Goal: Task Accomplishment & Management: Use online tool/utility

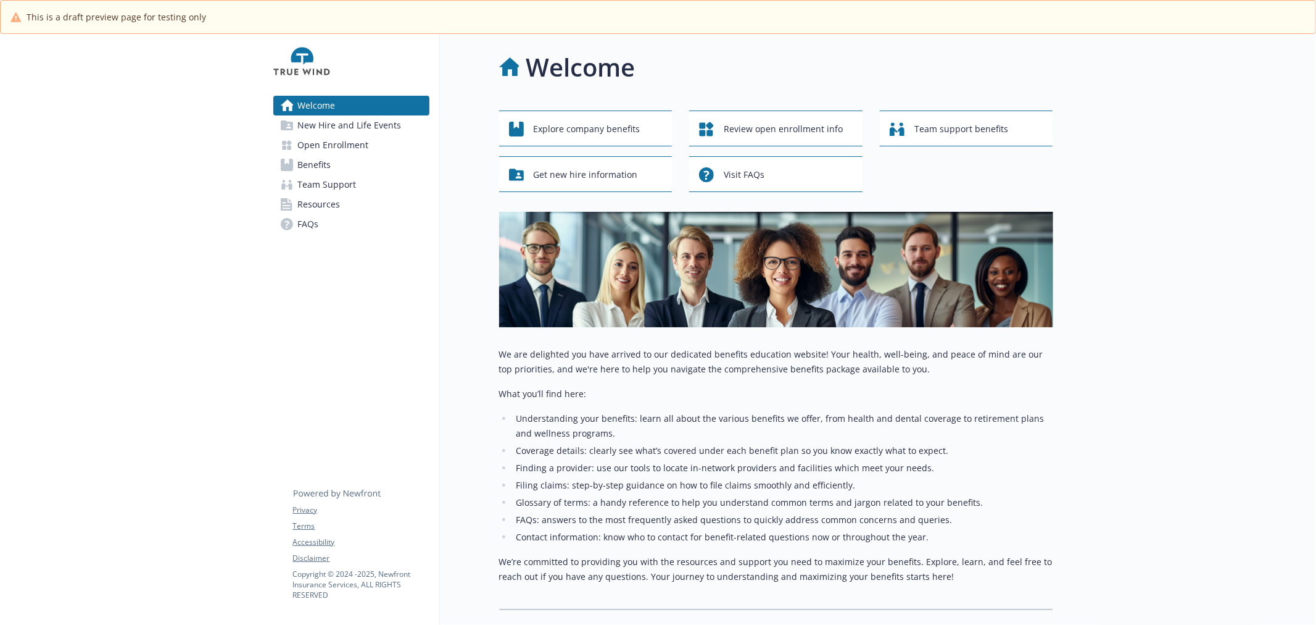
click at [334, 127] on span "New Hire and Life Events" at bounding box center [350, 125] width 104 height 20
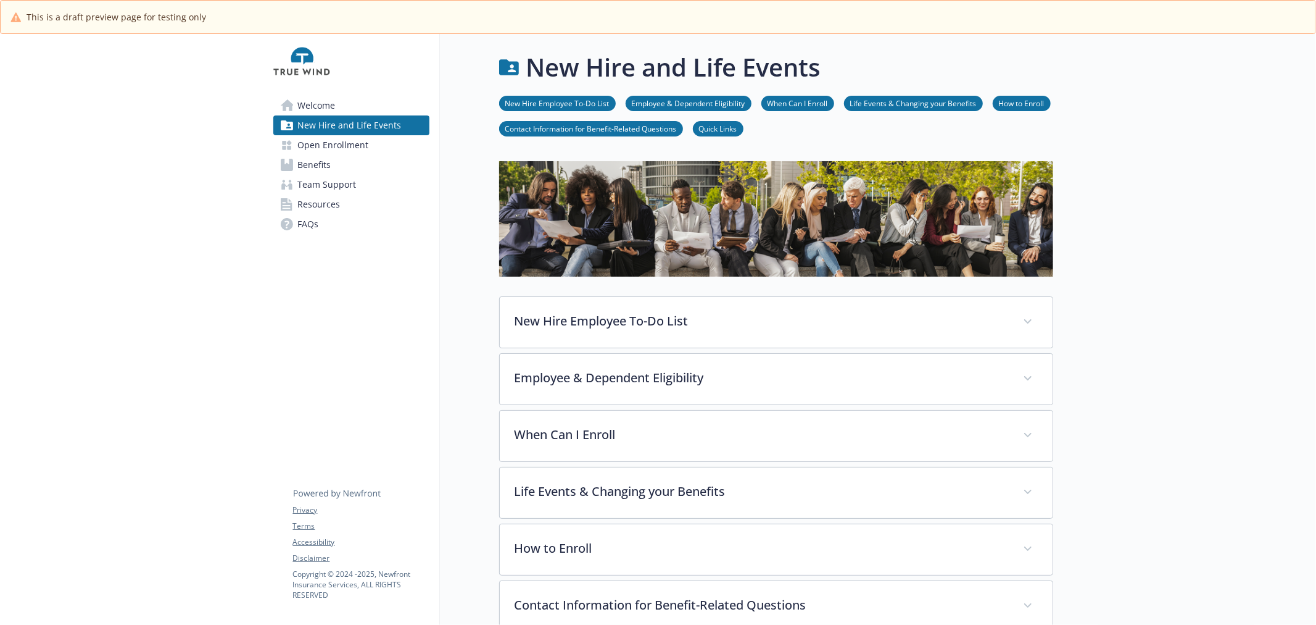
click at [332, 149] on span "Open Enrollment" at bounding box center [333, 145] width 71 height 20
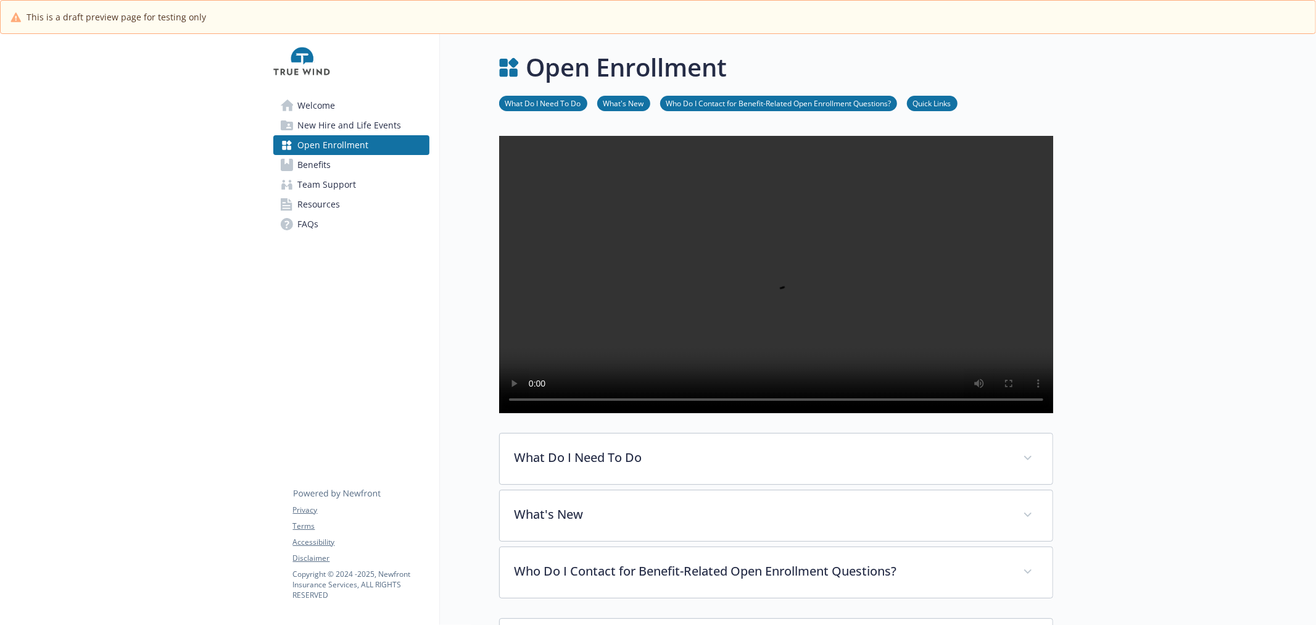
click at [325, 169] on span "Benefits" at bounding box center [314, 165] width 33 height 20
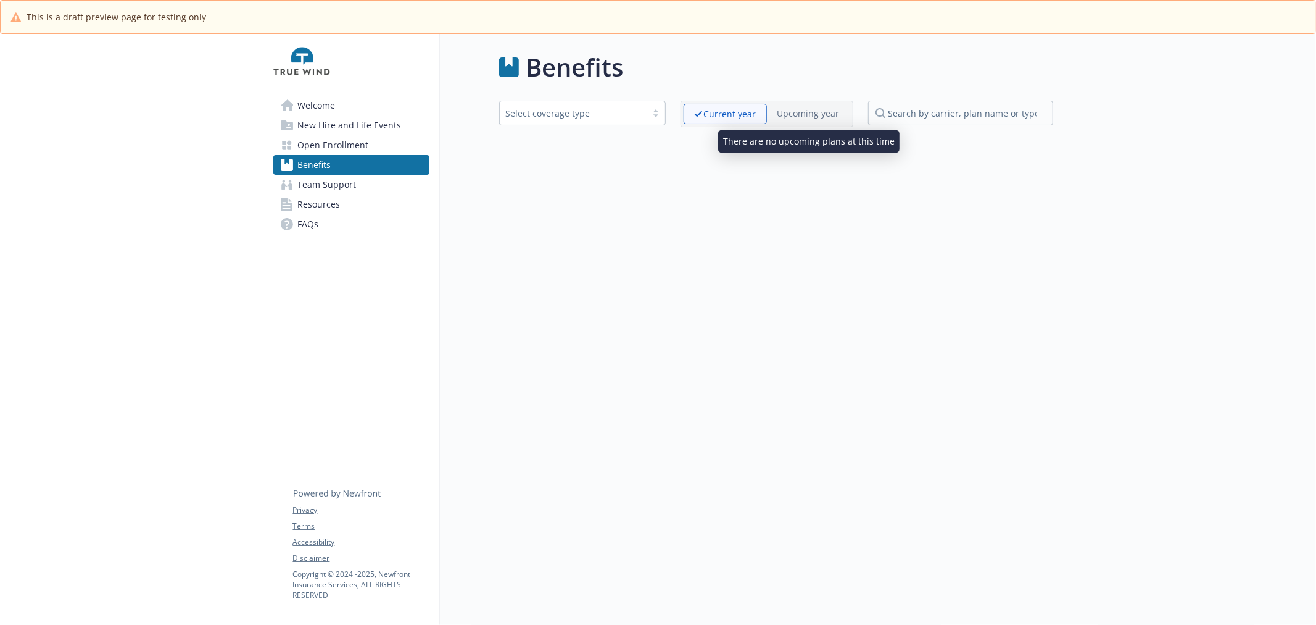
click at [807, 112] on p "Upcoming year" at bounding box center [809, 113] width 62 height 13
click at [348, 180] on span "Team Support" at bounding box center [327, 185] width 59 height 20
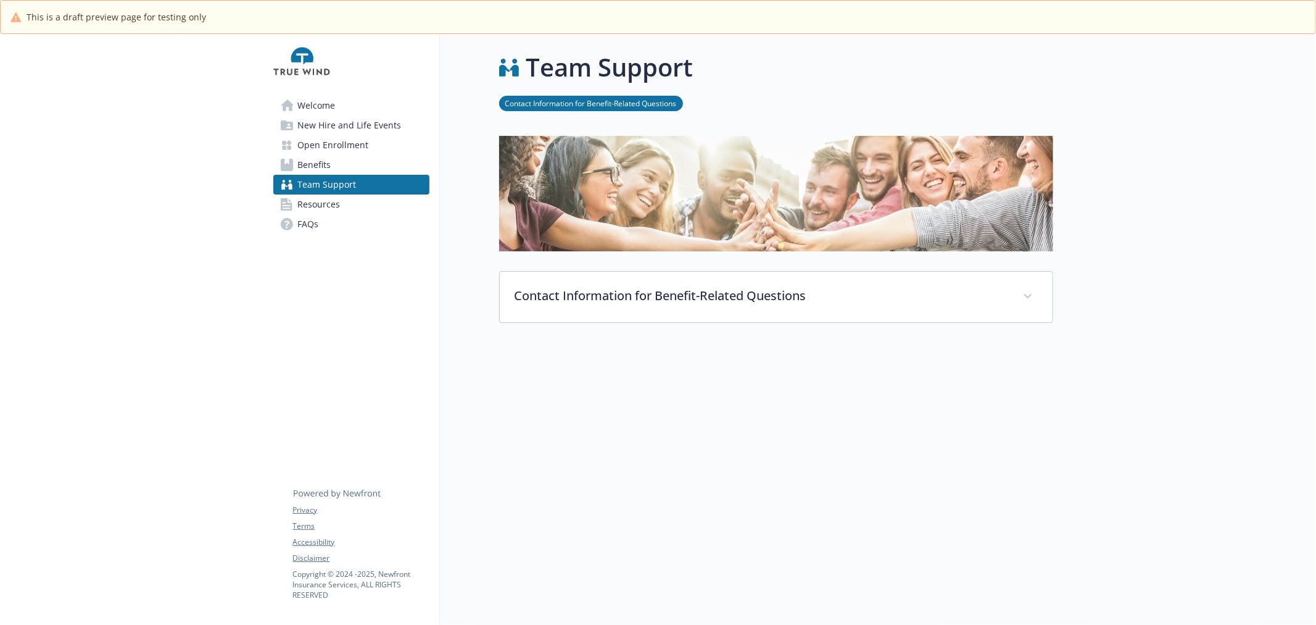
click at [332, 201] on span "Resources" at bounding box center [319, 204] width 43 height 20
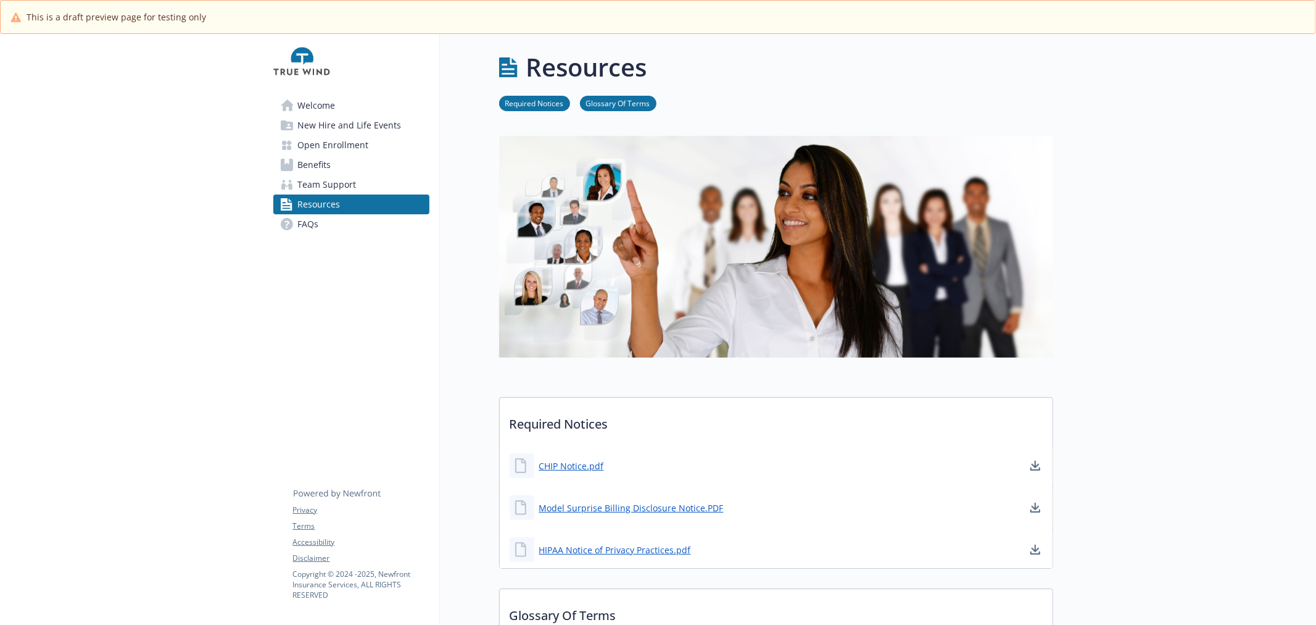
click at [319, 222] on link "FAQs" at bounding box center [351, 224] width 156 height 20
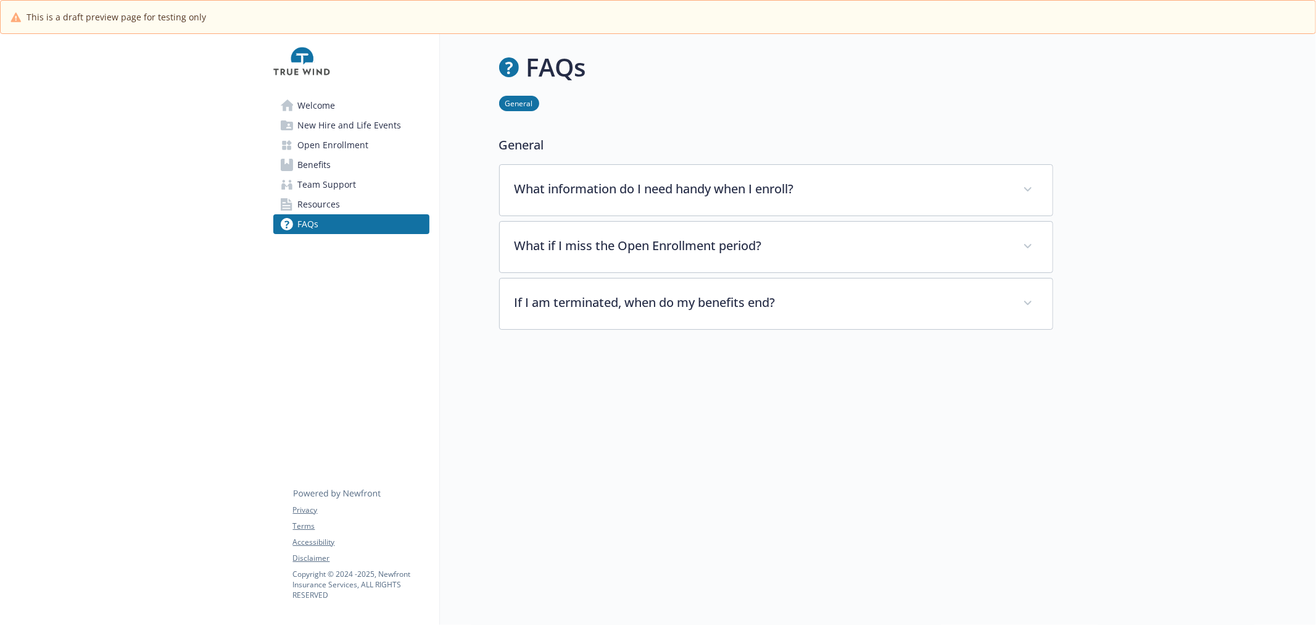
click at [338, 200] on span "Resources" at bounding box center [319, 204] width 43 height 20
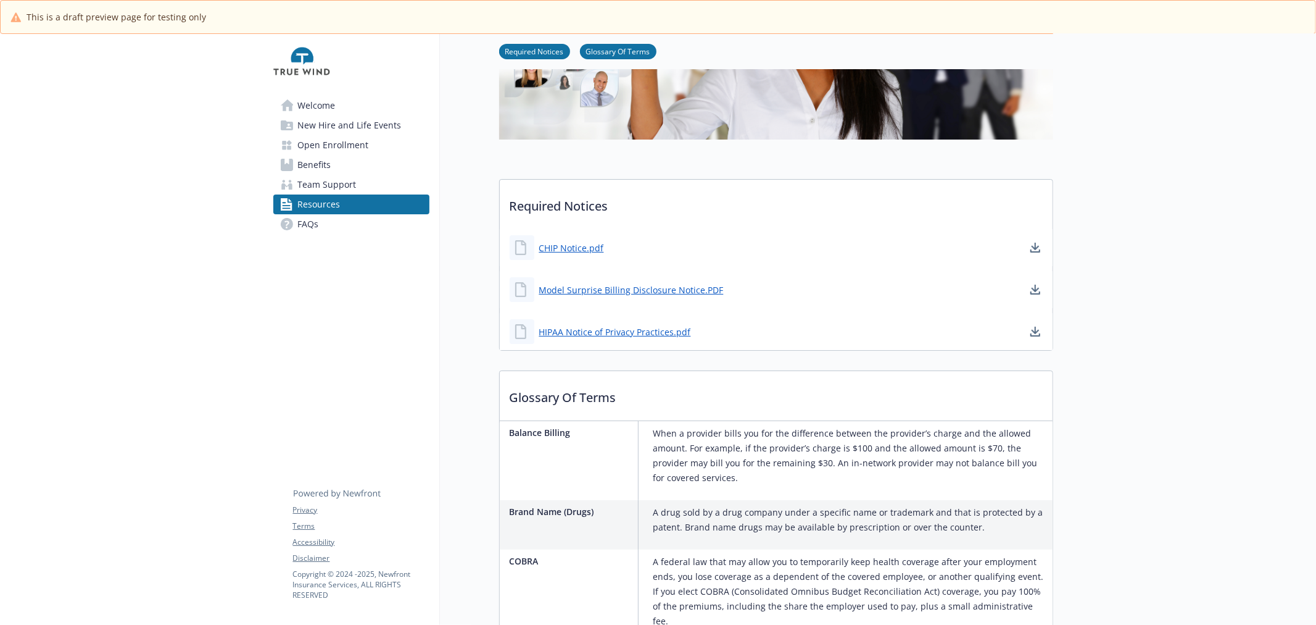
scroll to position [274, 0]
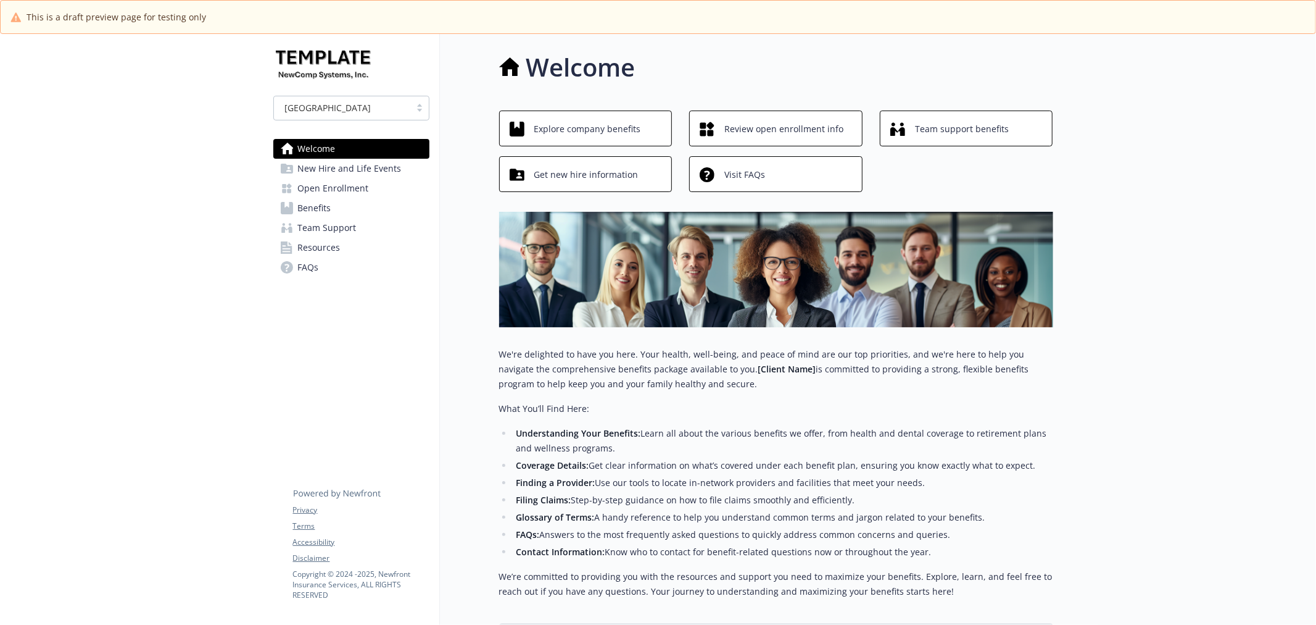
click at [349, 233] on span "Team Support" at bounding box center [327, 228] width 59 height 20
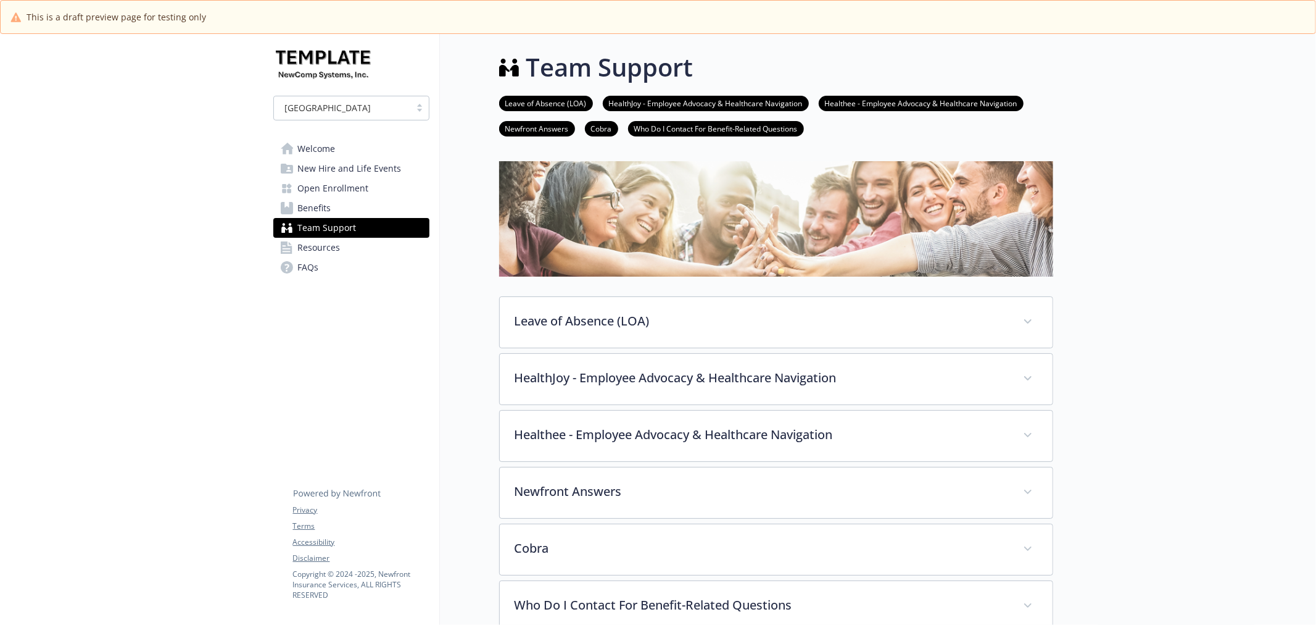
click at [338, 249] on span "Resources" at bounding box center [319, 248] width 43 height 20
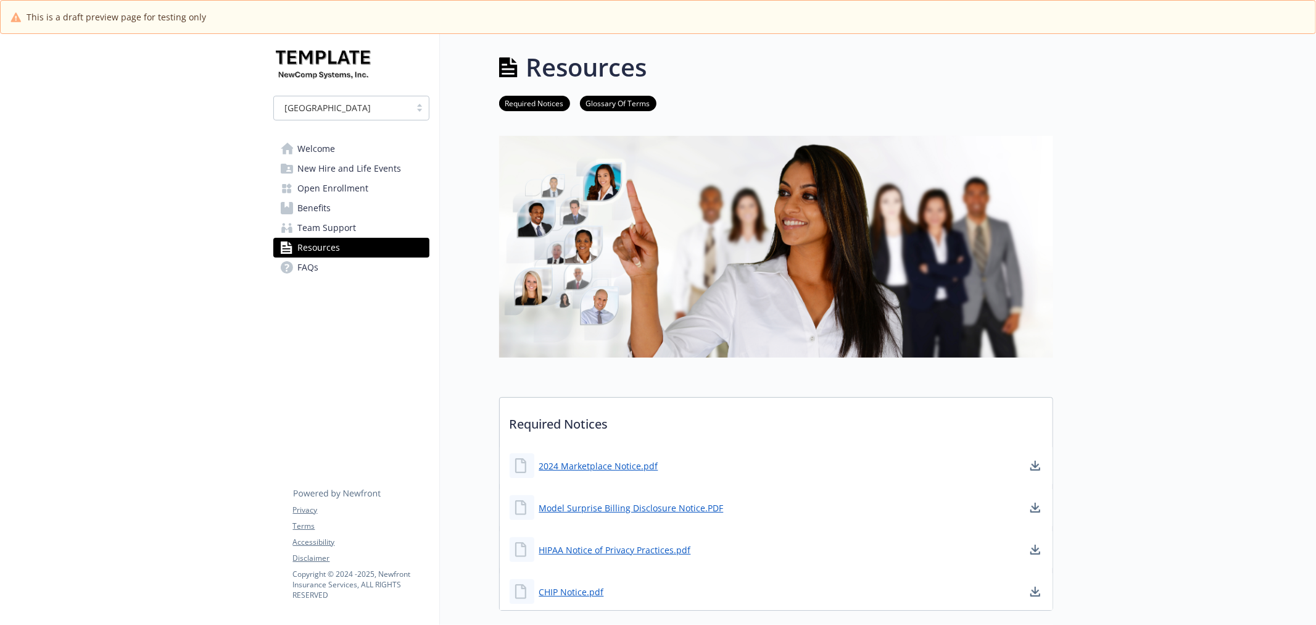
click at [333, 231] on span "Team Support" at bounding box center [327, 228] width 59 height 20
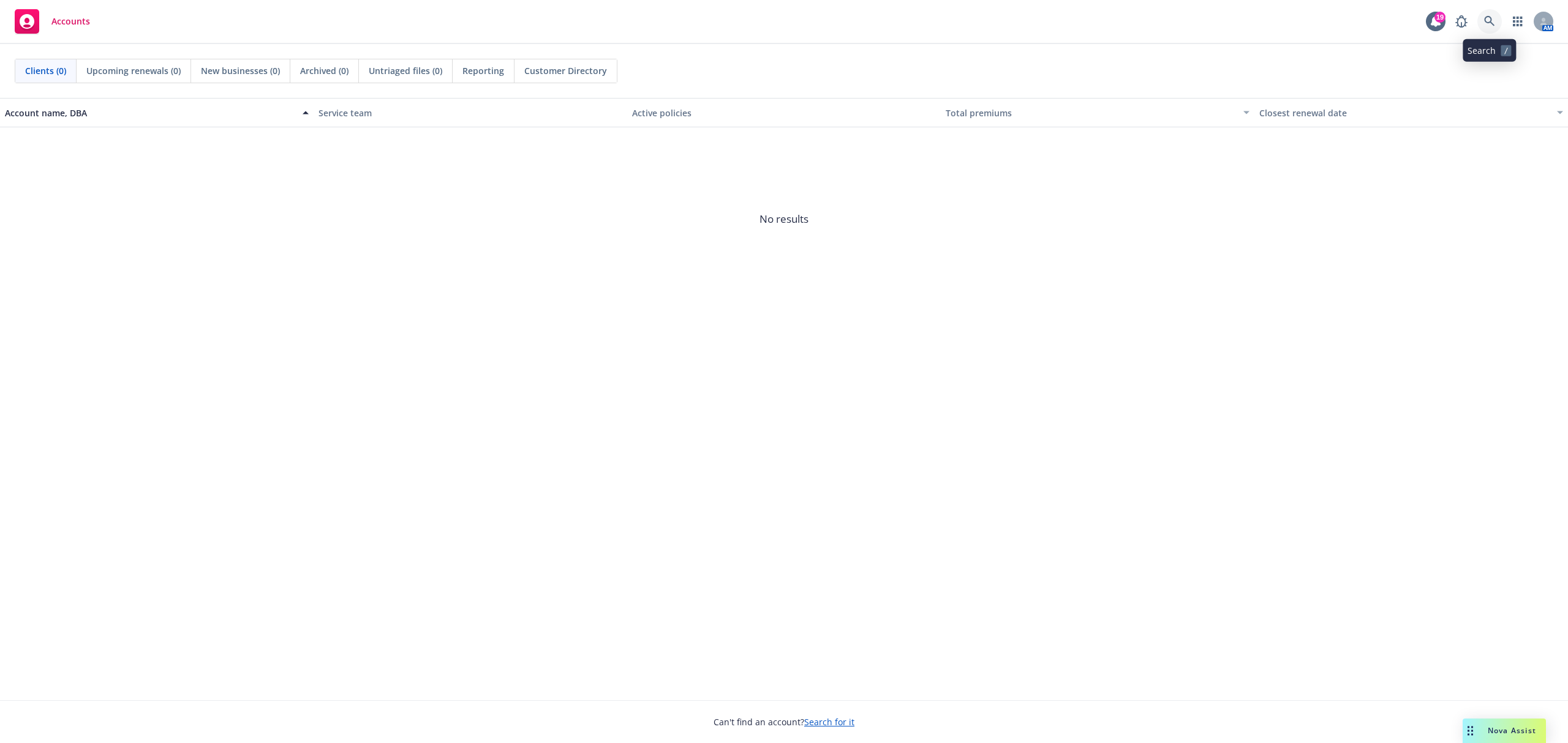
click at [1495, 22] on link at bounding box center [1490, 21] width 25 height 25
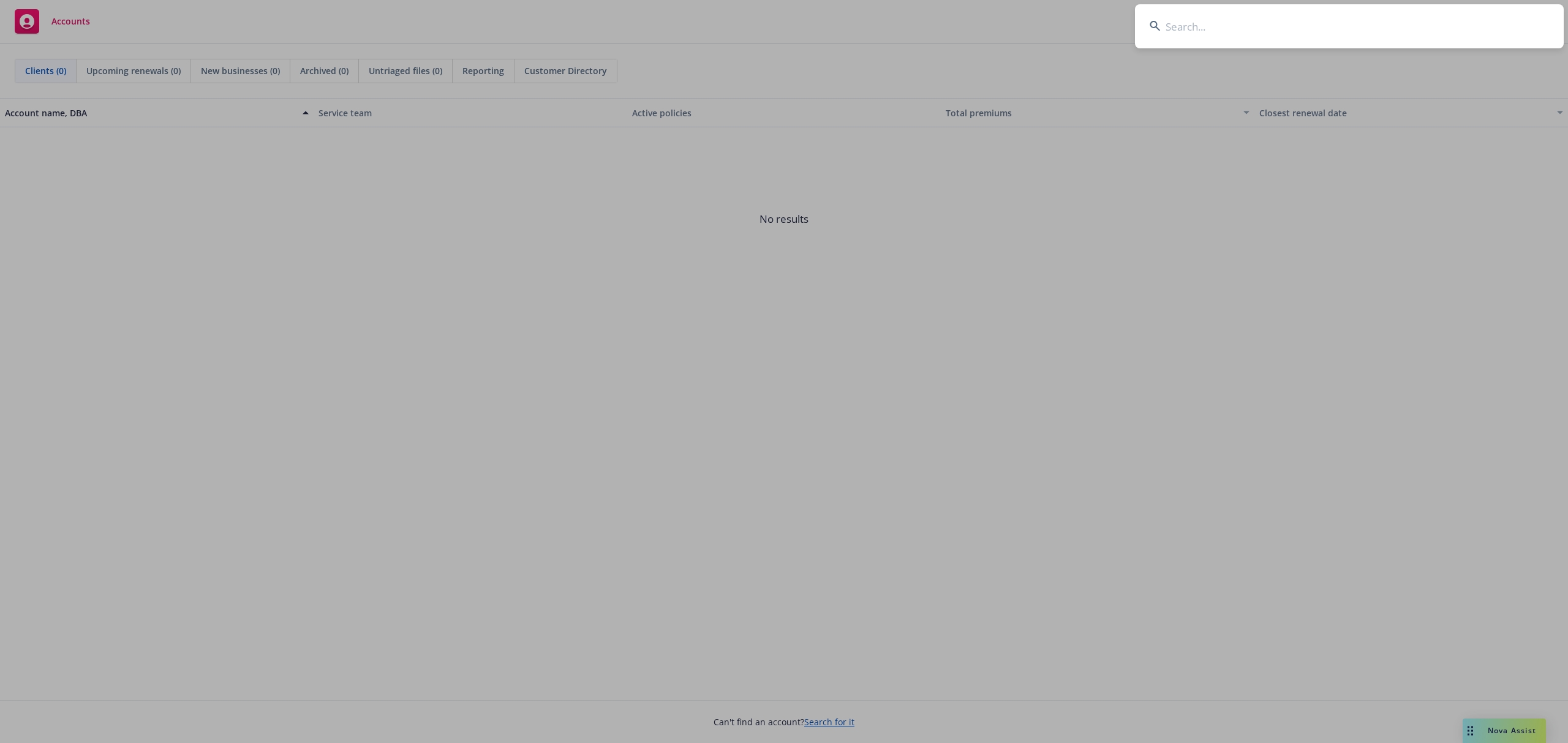
click at [1282, 38] on body "Accounts 19 AM Clients (0) Upcoming renewals (0) New businesses (0) Archived (0…" at bounding box center [784, 371] width 1568 height 743
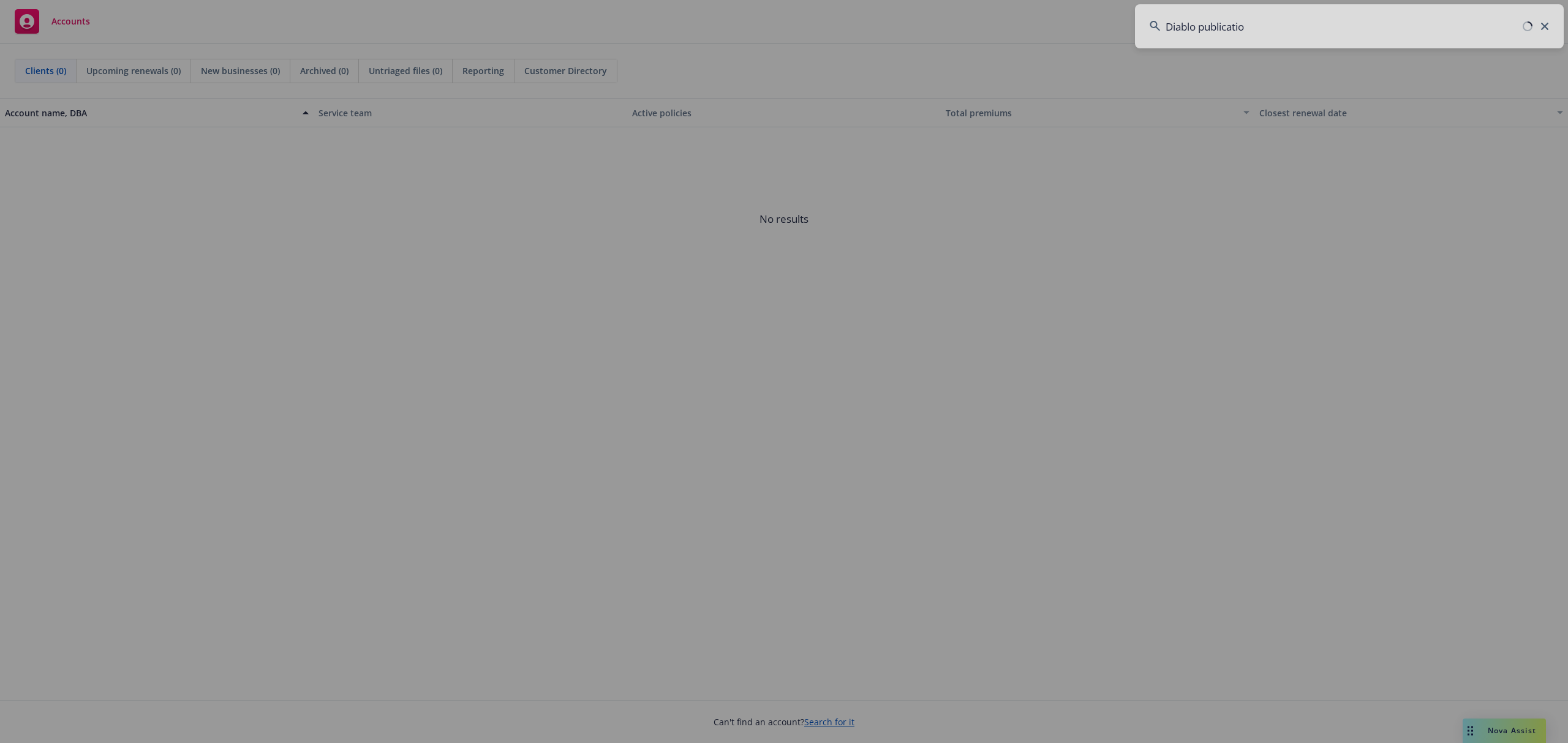
type input "Diablo publication"
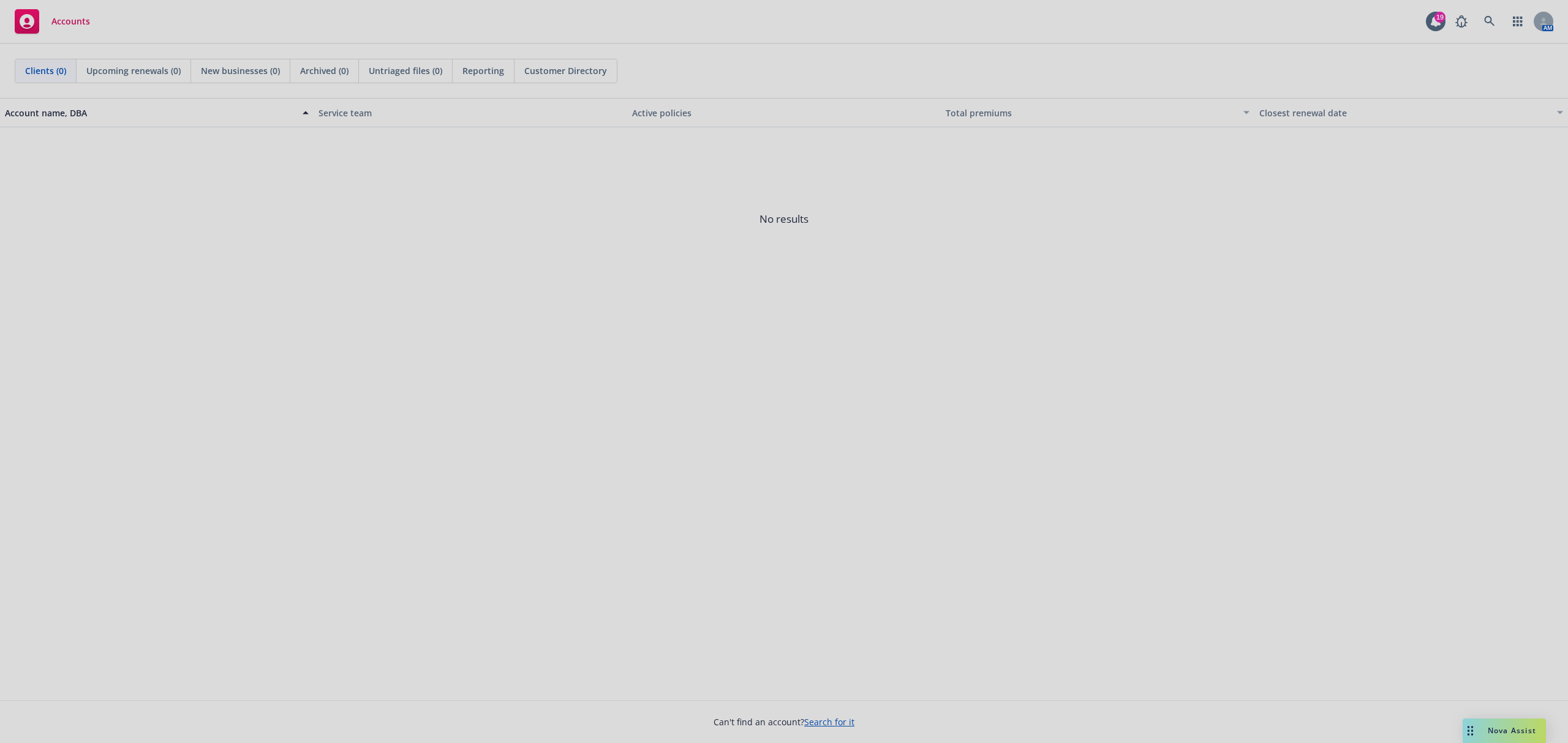
click at [1223, 115] on div at bounding box center [784, 371] width 1568 height 743
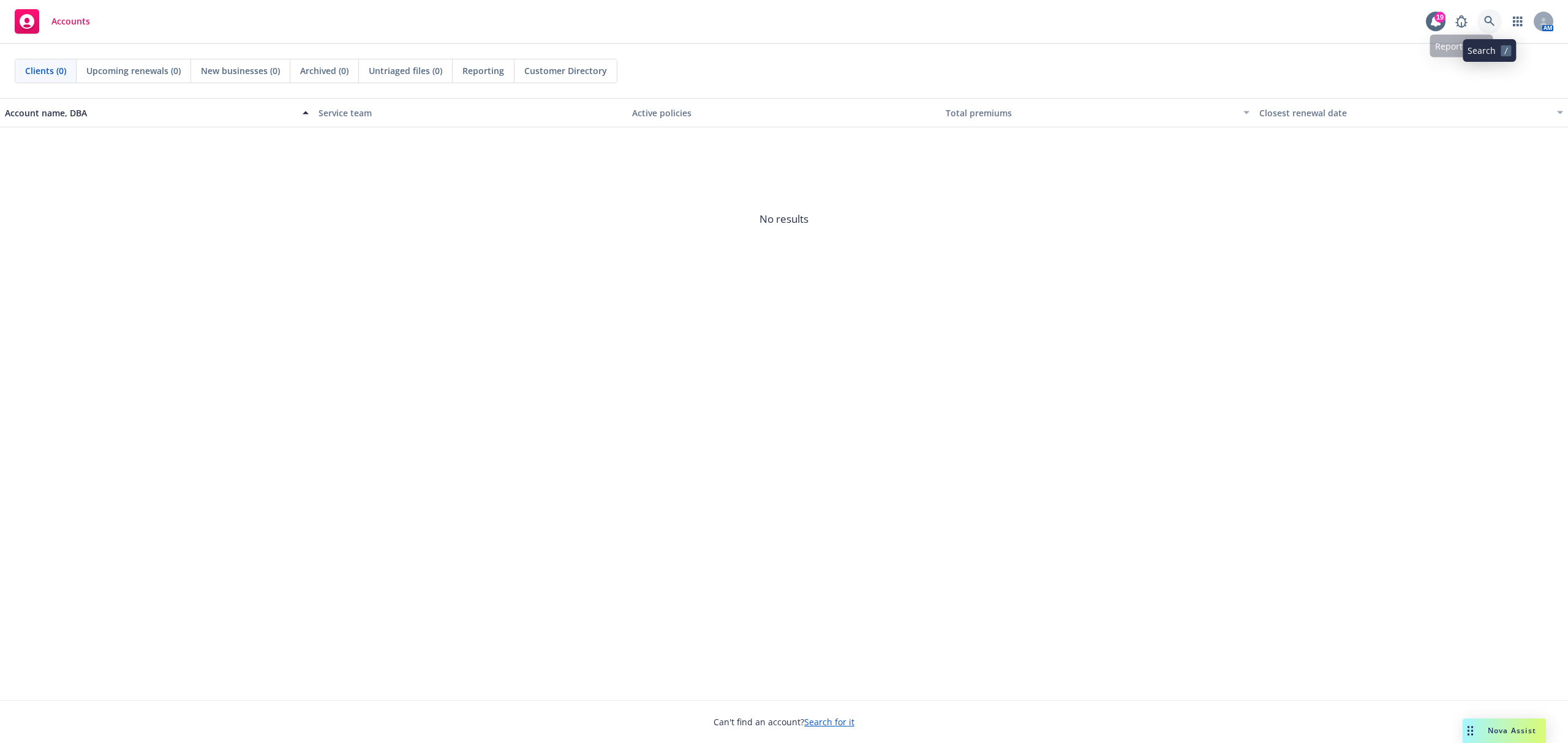
click at [1487, 19] on icon at bounding box center [1489, 21] width 11 height 11
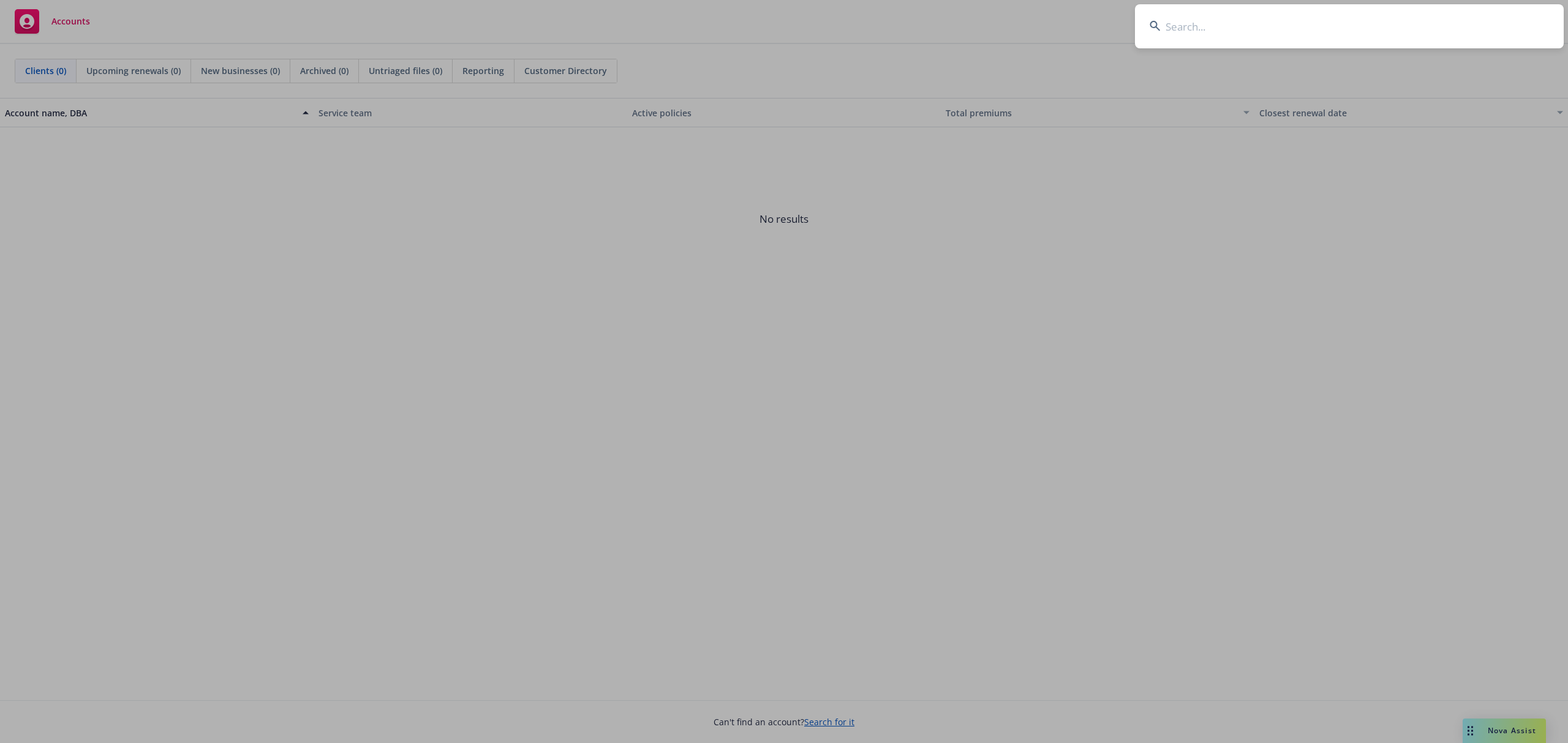
click at [1277, 42] on input at bounding box center [1350, 26] width 429 height 44
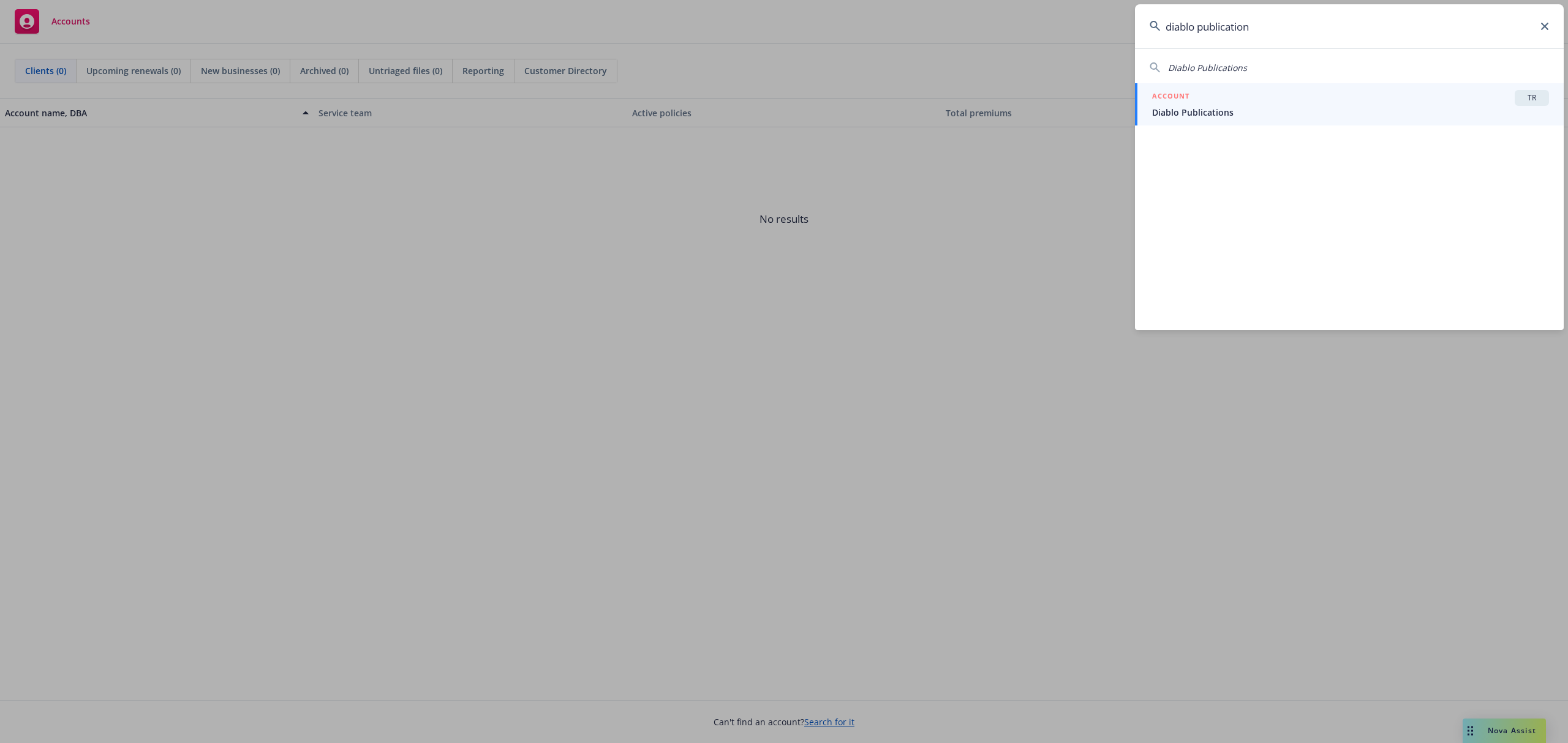
type input "diablo publication"
click at [1192, 106] on span "Diablo Publications" at bounding box center [1351, 112] width 397 height 13
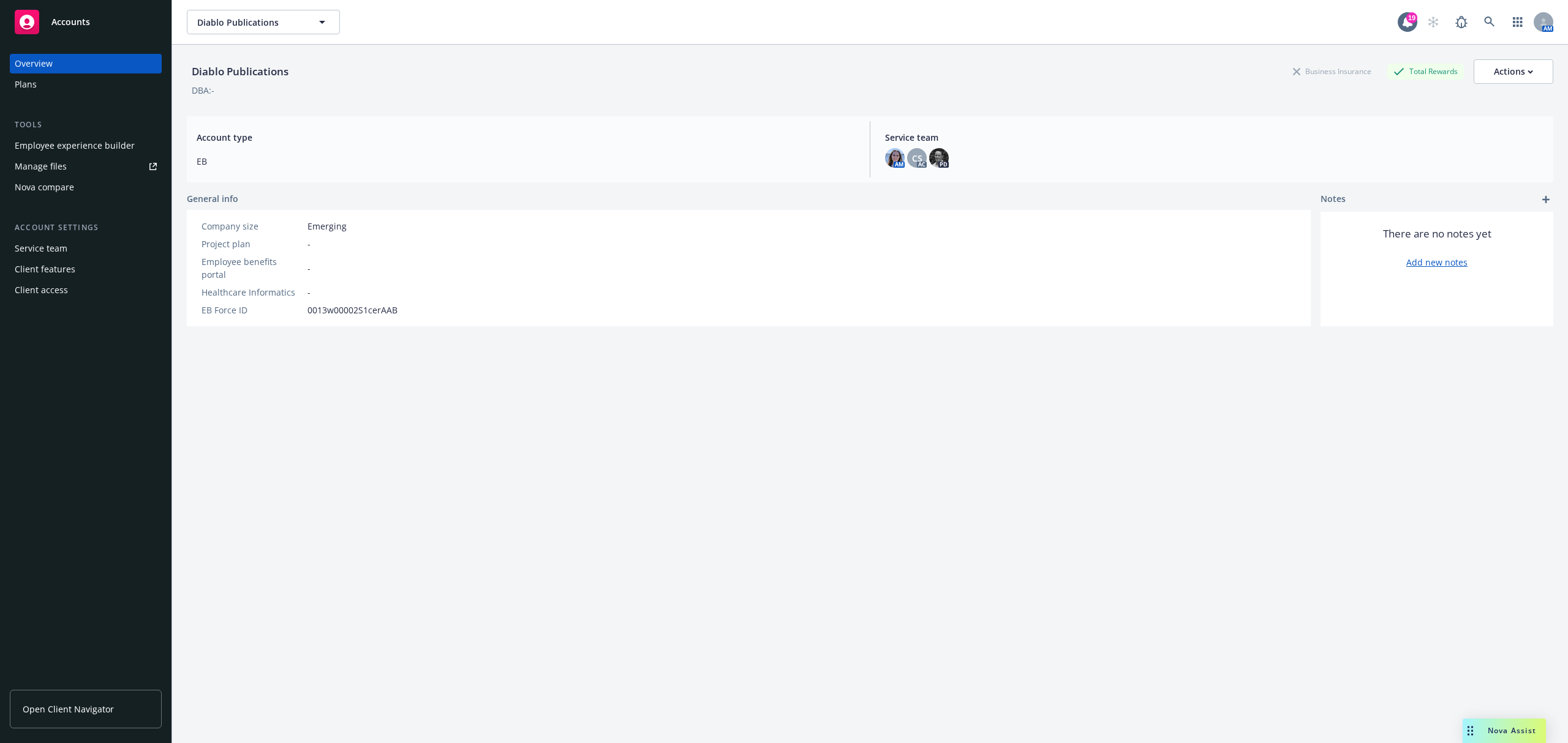
click at [41, 143] on div "Employee experience builder" at bounding box center [74, 146] width 120 height 20
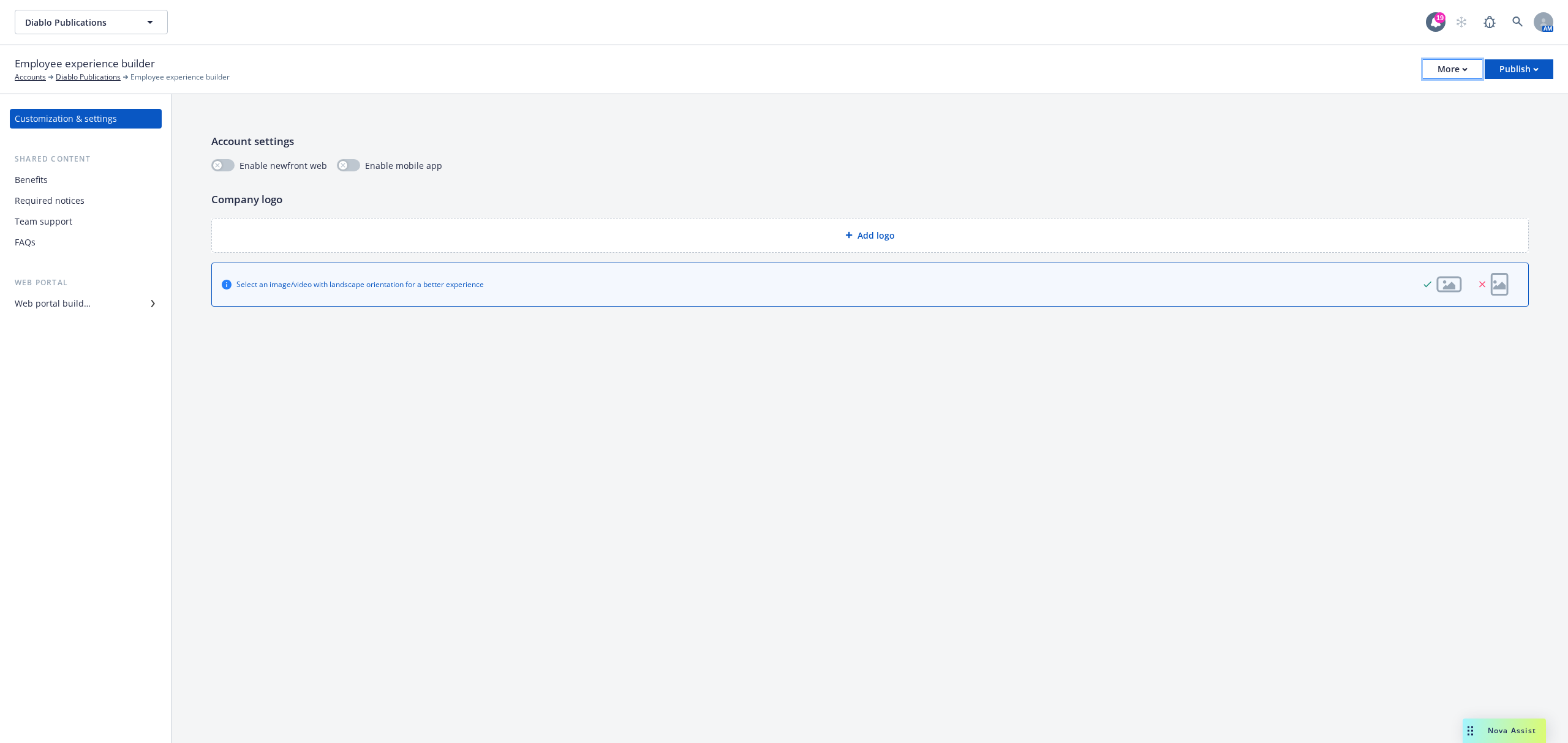
click at [1448, 69] on div "More" at bounding box center [1452, 68] width 30 height 19
click at [86, 303] on div "Web portal builder" at bounding box center [53, 304] width 76 height 20
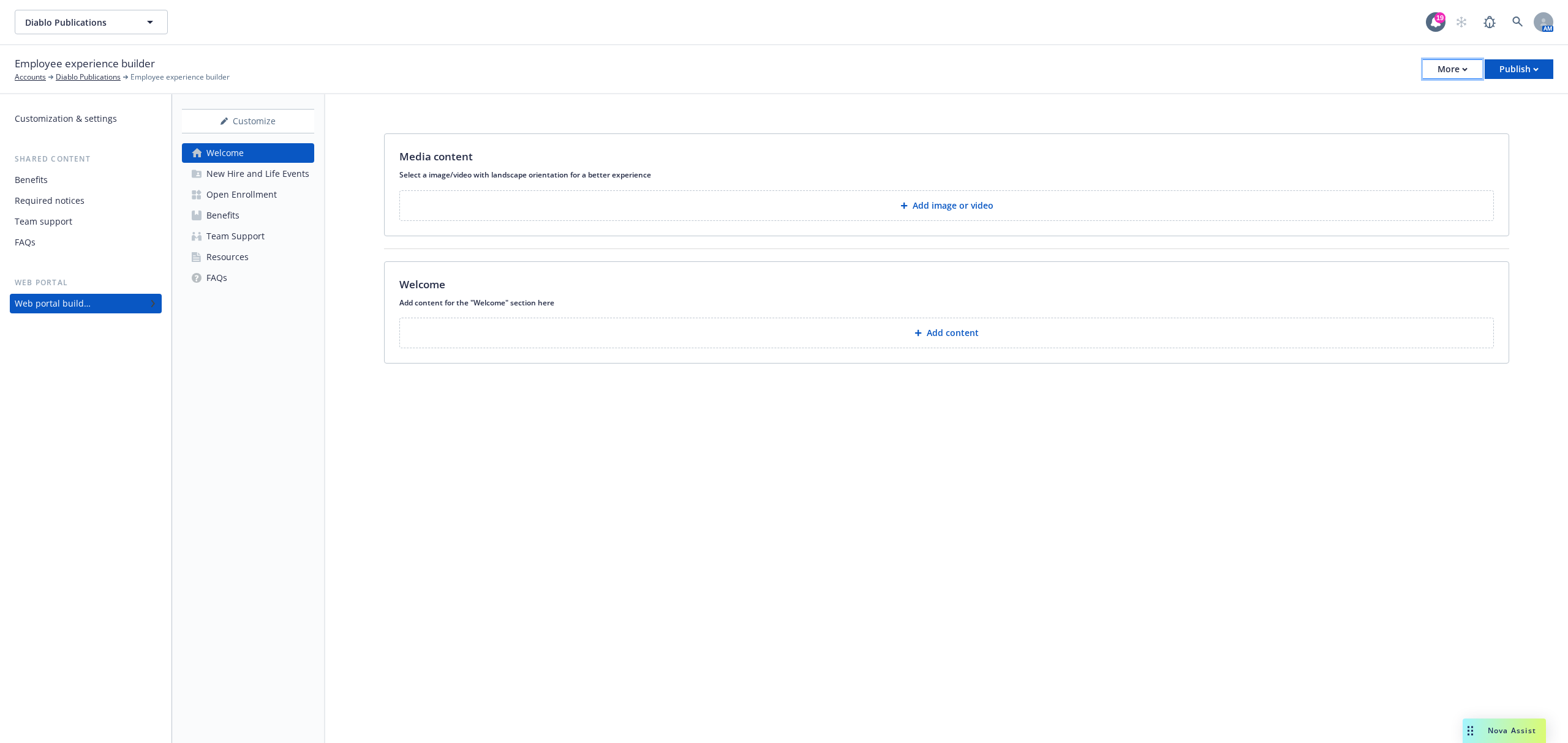
click at [1449, 69] on div "More" at bounding box center [1452, 68] width 30 height 19
click at [1044, 120] on div "Media content Select a image/video with landscape orientation for a better expe…" at bounding box center [947, 251] width 1242 height 313
click at [231, 172] on div "New Hire and Life Events" at bounding box center [258, 174] width 103 height 20
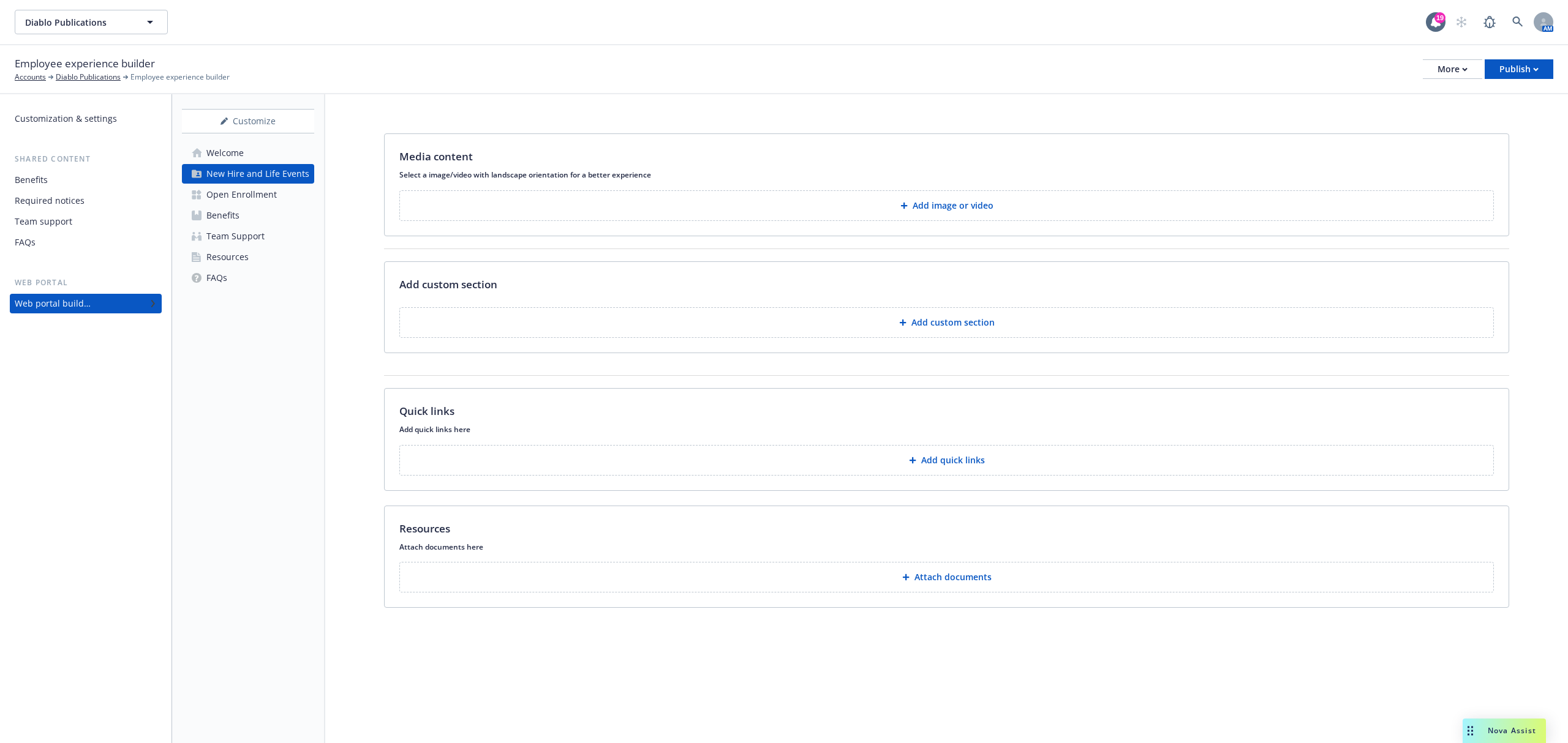
click at [231, 196] on div "Open Enrollment" at bounding box center [241, 194] width 70 height 20
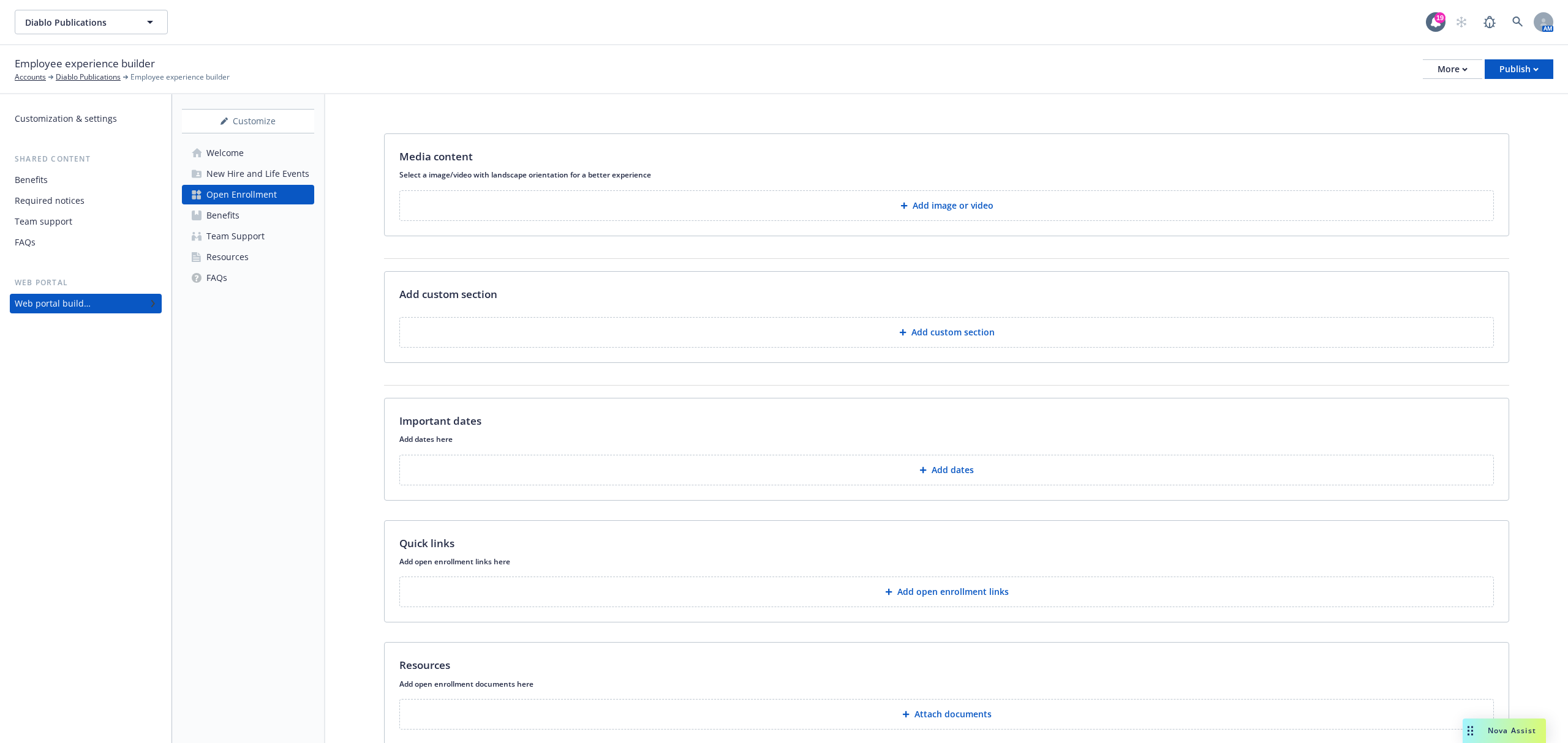
click at [231, 213] on div "Benefits" at bounding box center [222, 215] width 33 height 20
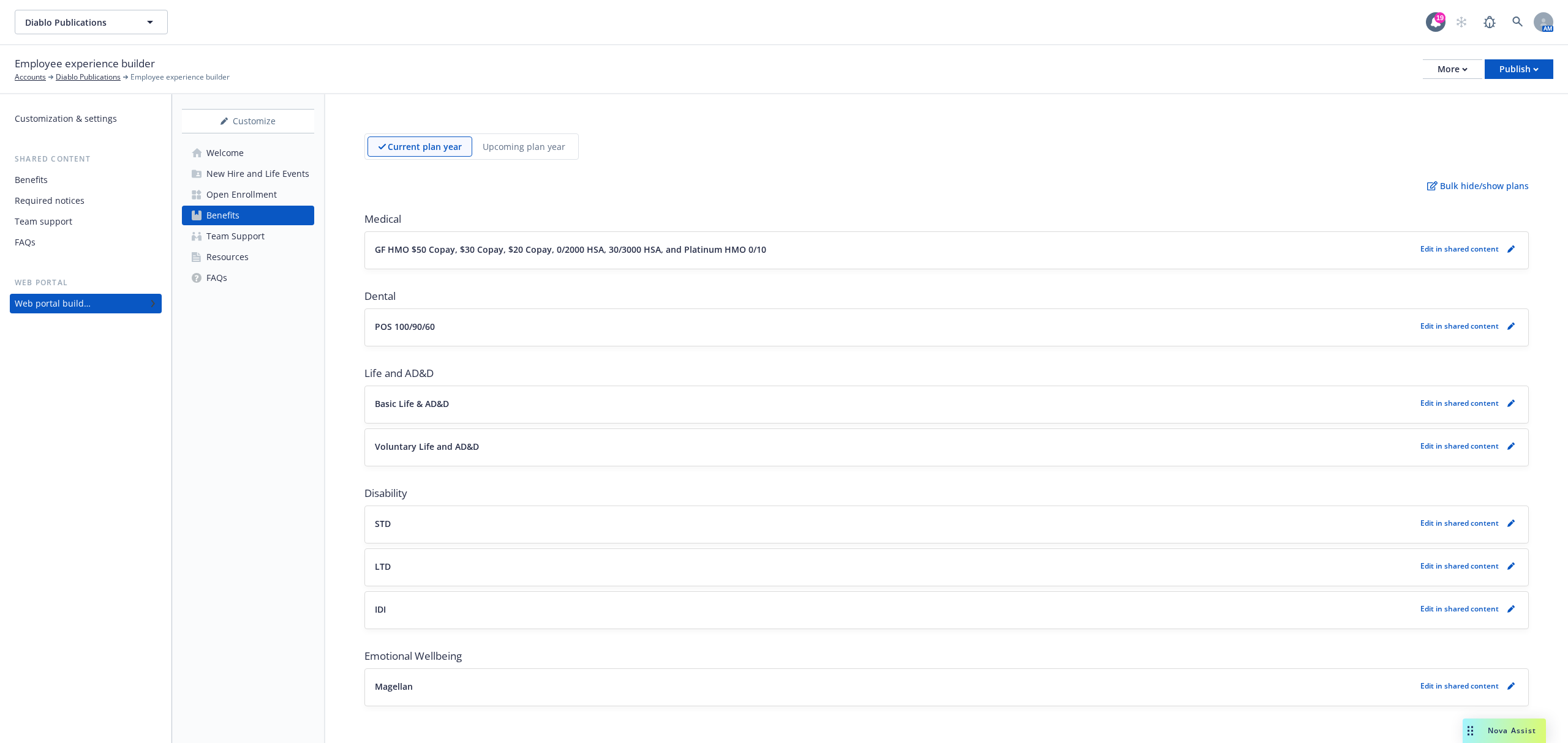
click at [235, 235] on div "Team Support" at bounding box center [235, 236] width 59 height 20
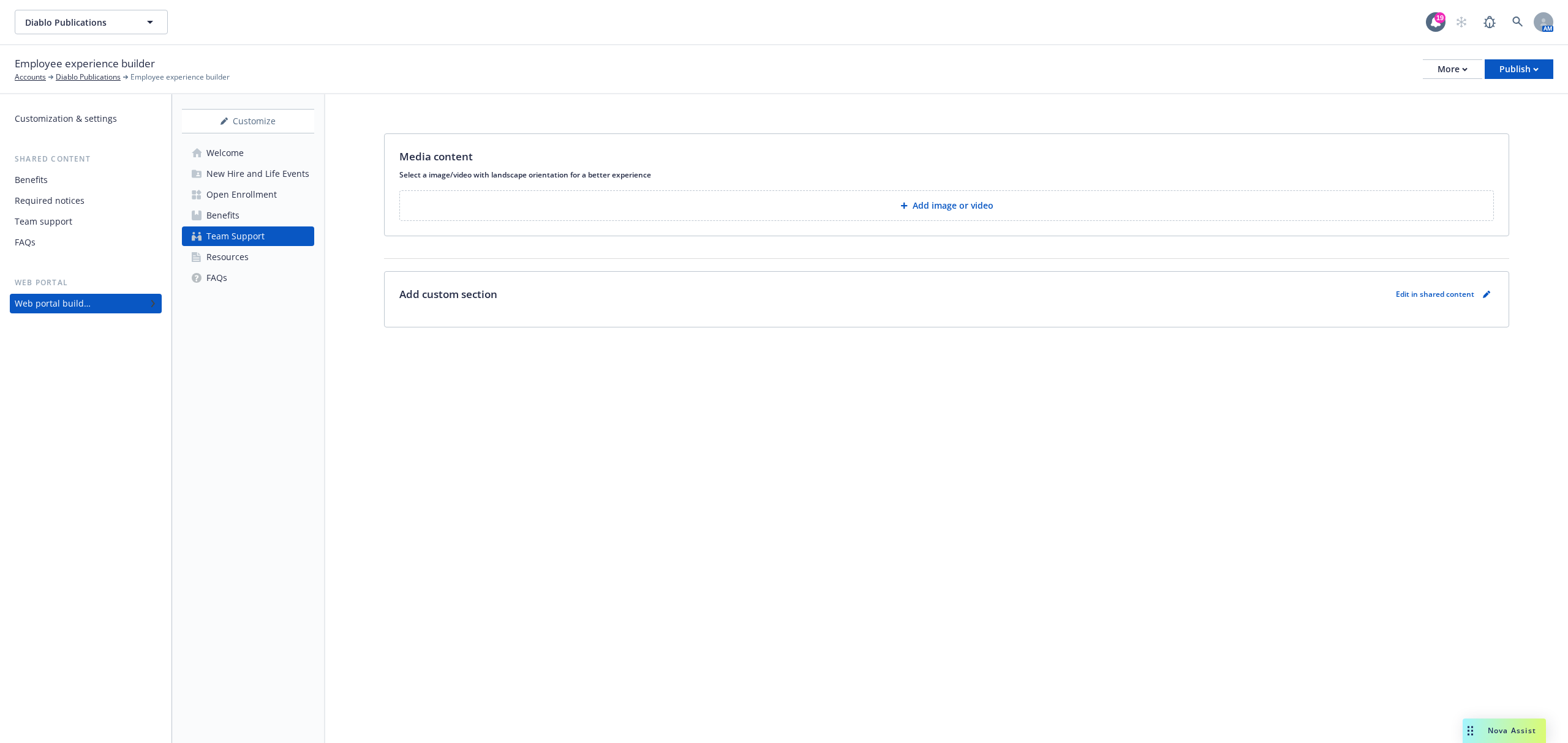
click at [241, 148] on div "Welcome" at bounding box center [225, 153] width 38 height 20
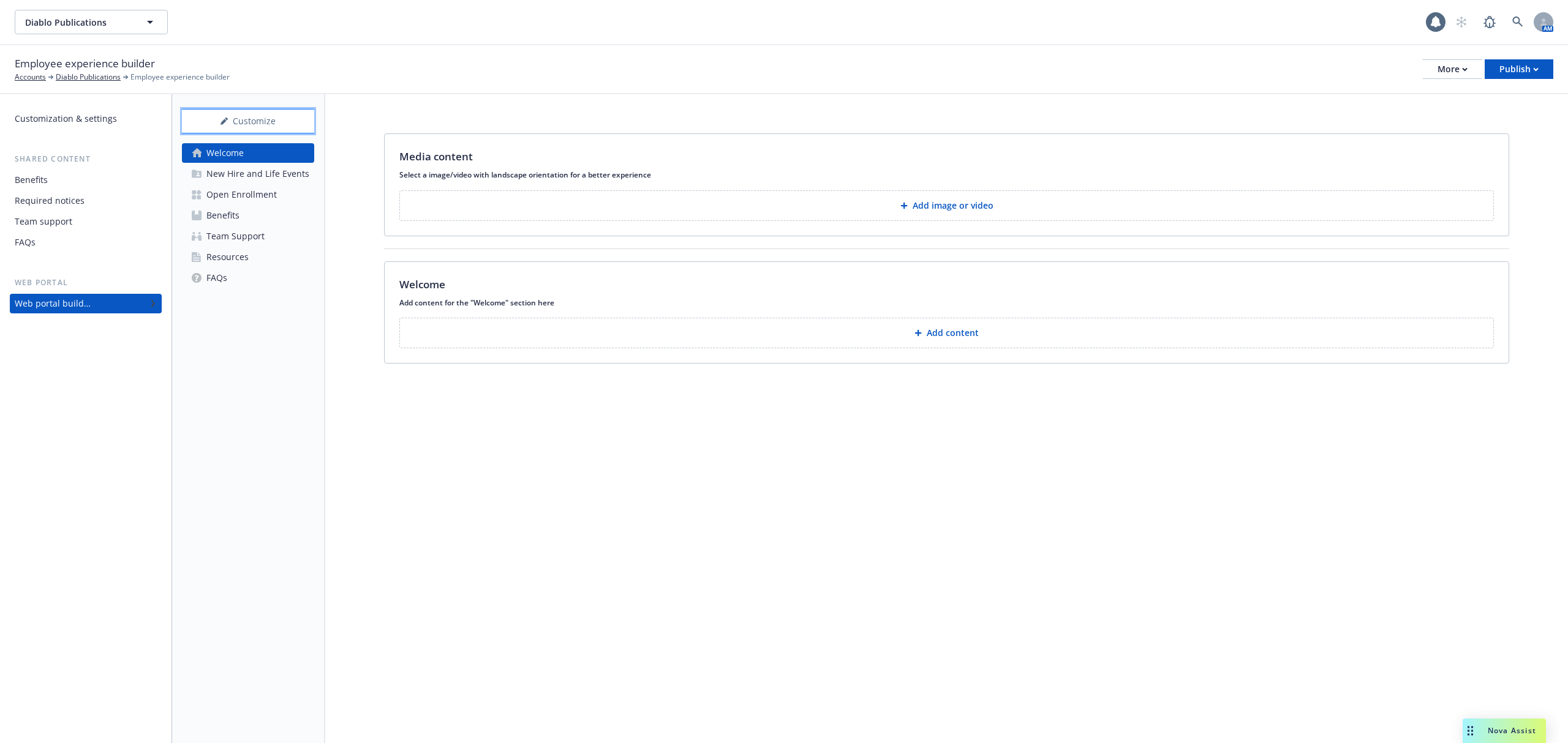
click at [250, 126] on div "Customize" at bounding box center [247, 120] width 132 height 23
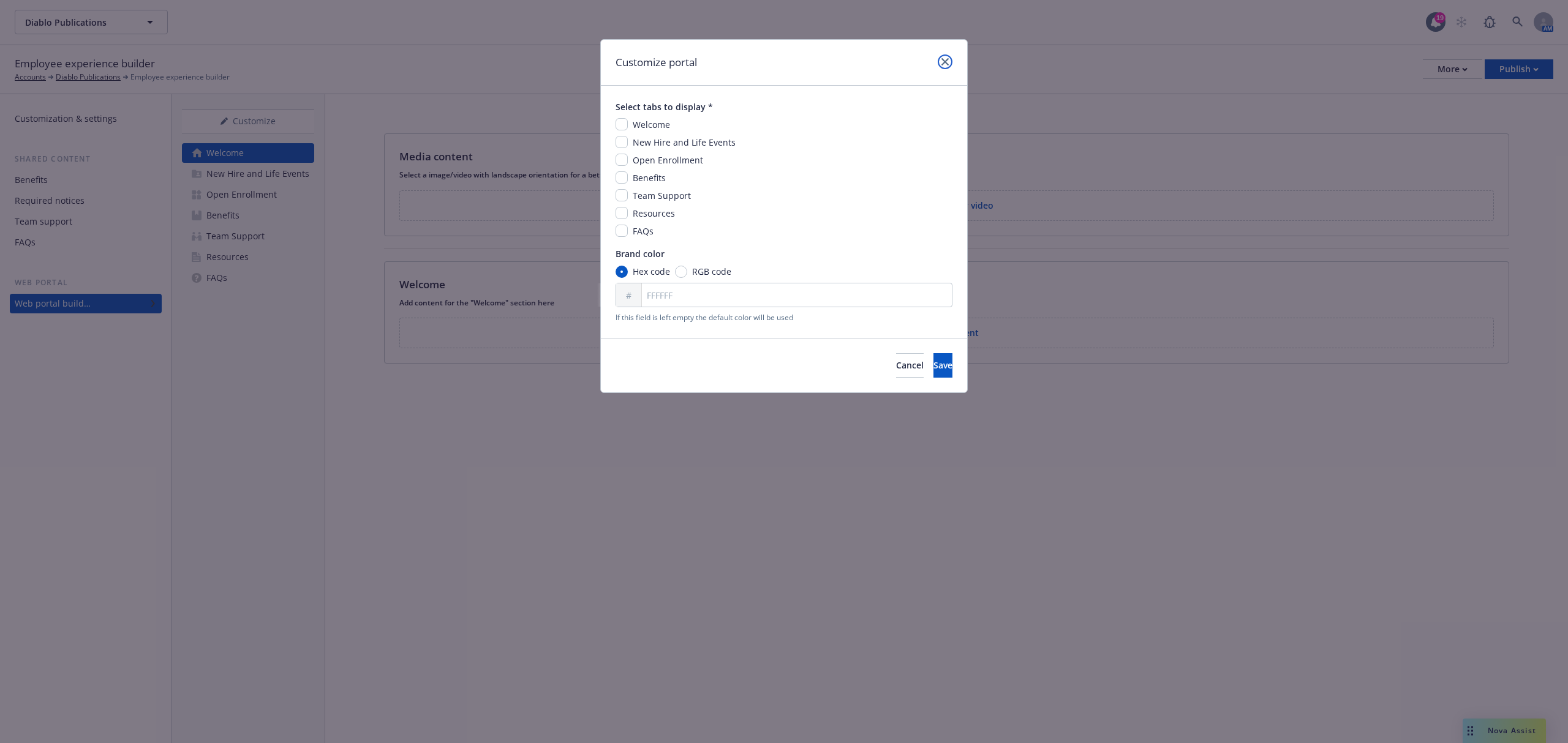
drag, startPoint x: 940, startPoint y: 57, endPoint x: 313, endPoint y: 172, distance: 637.5
click at [940, 59] on link "close" at bounding box center [945, 62] width 15 height 15
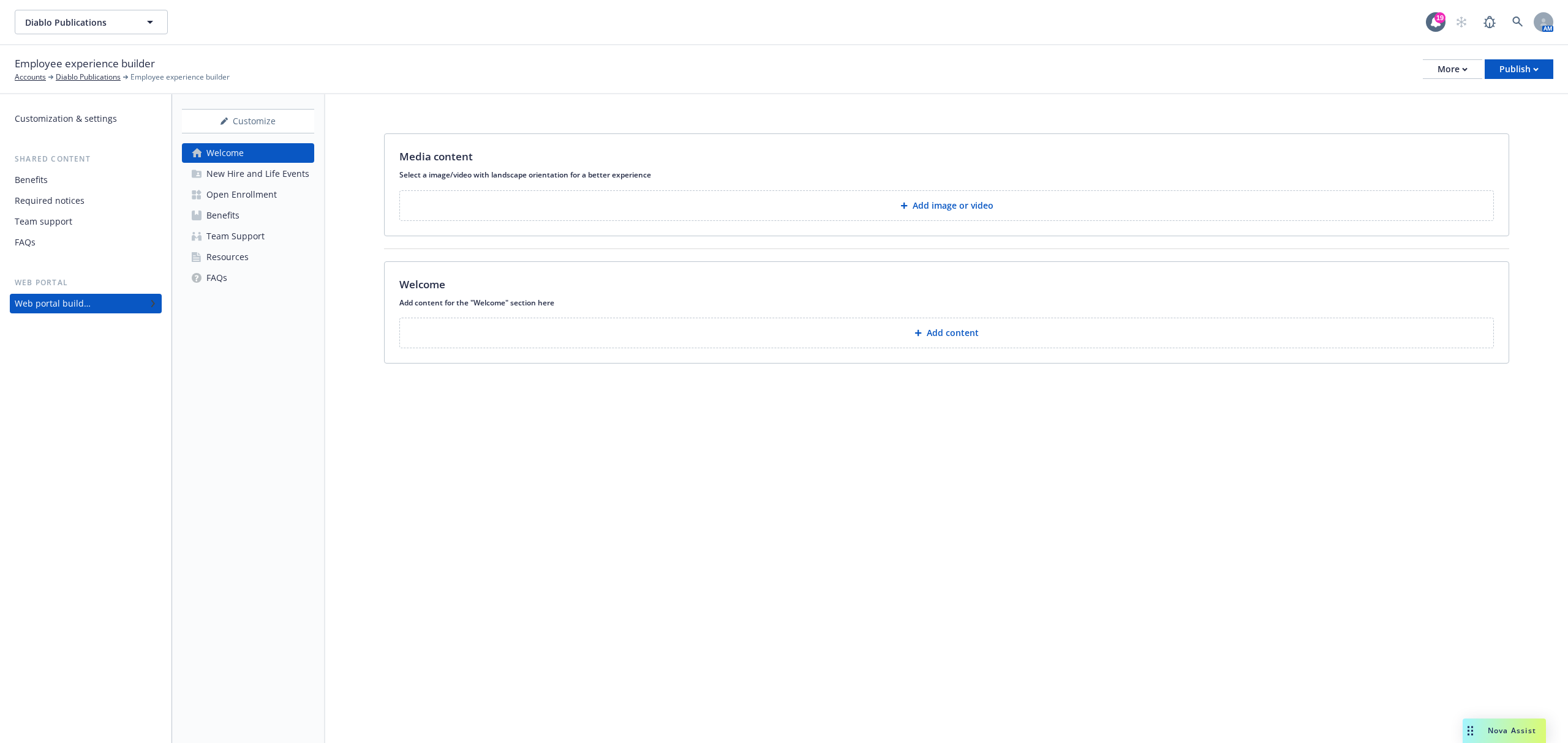
click at [81, 116] on div "Customization & settings" at bounding box center [65, 119] width 102 height 20
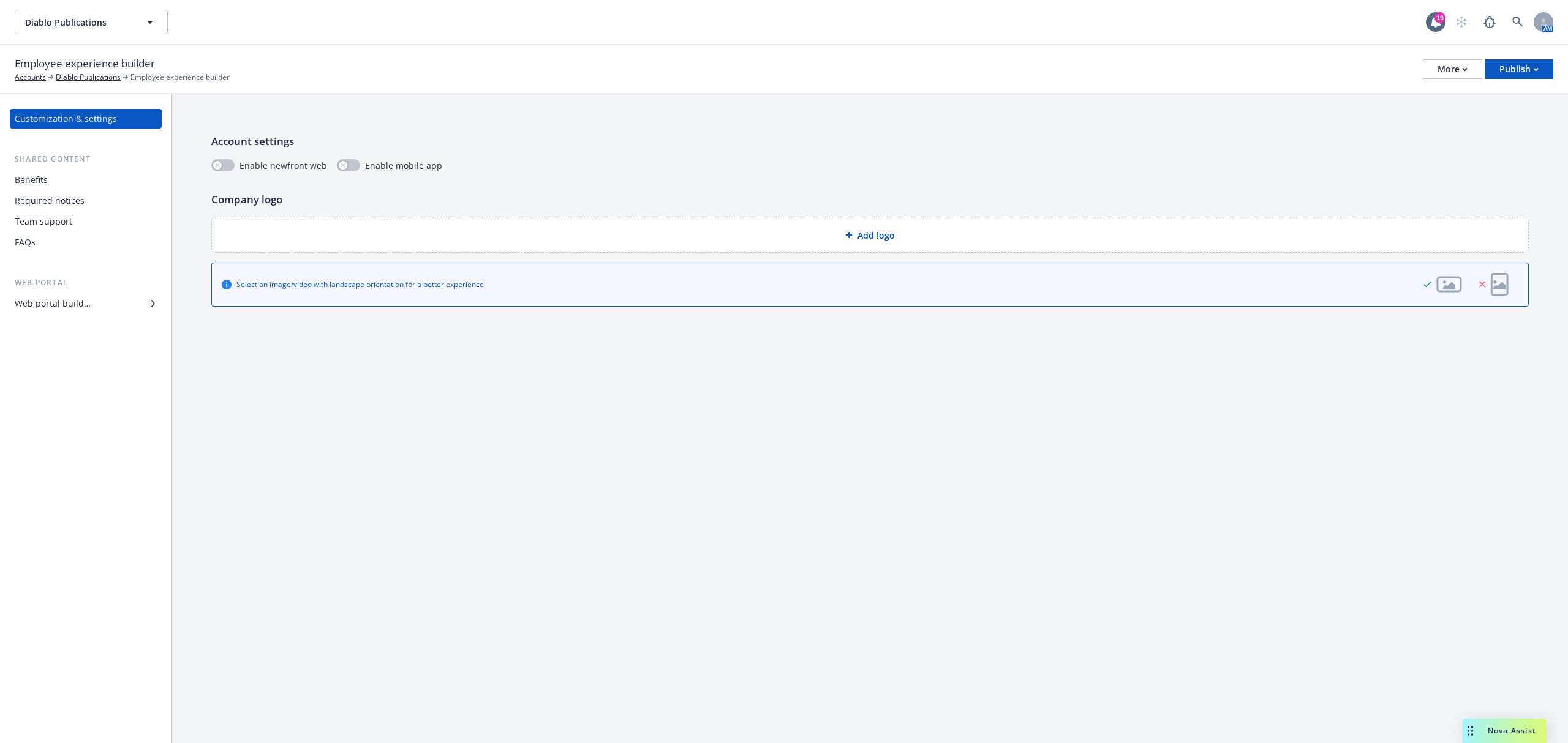
click at [60, 304] on div "Web portal builder" at bounding box center [53, 304] width 76 height 20
